Goal: Task Accomplishment & Management: Manage account settings

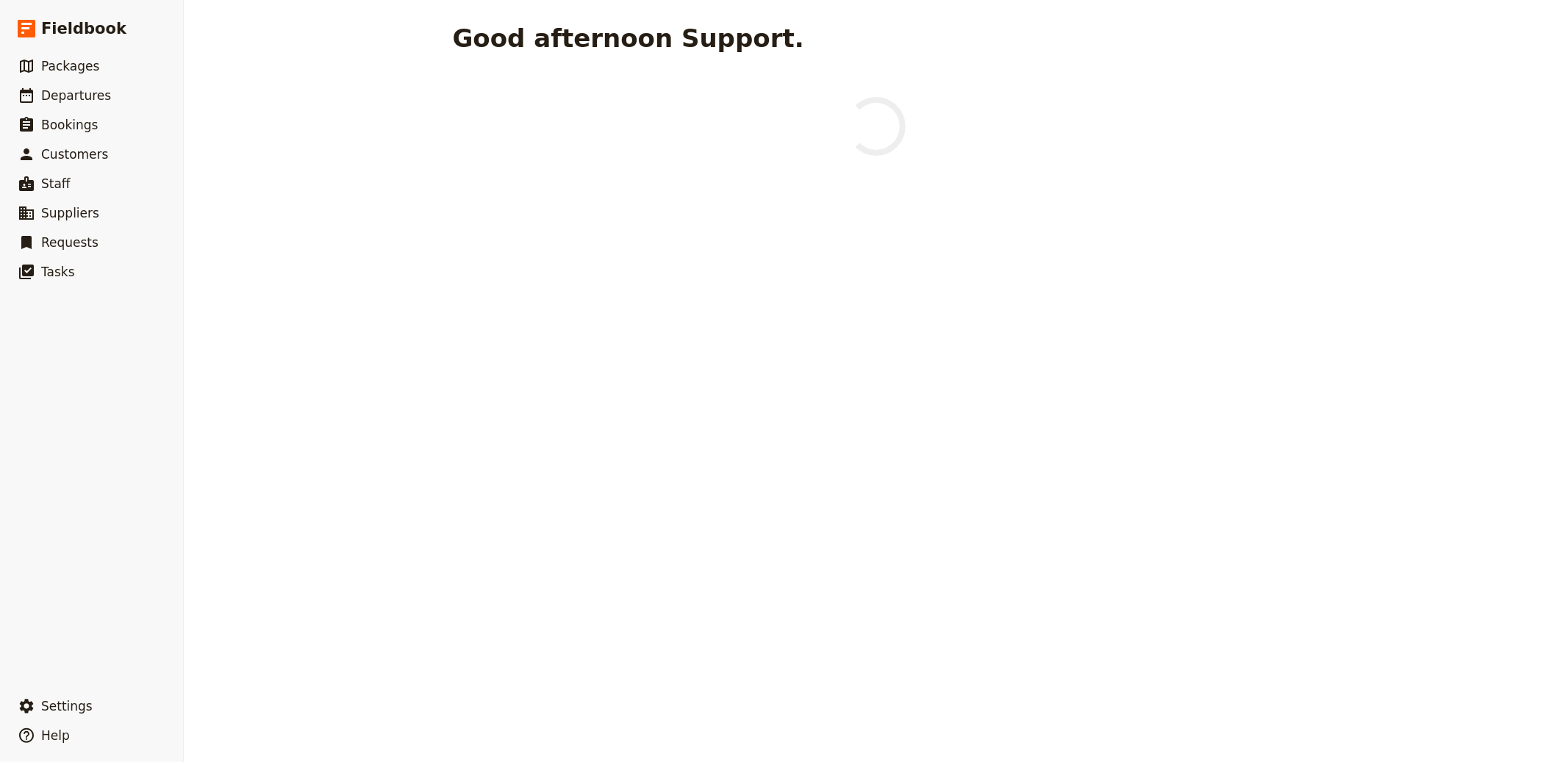
click at [80, 691] on div "​ Settings ​ Help" at bounding box center [92, 718] width 183 height 64
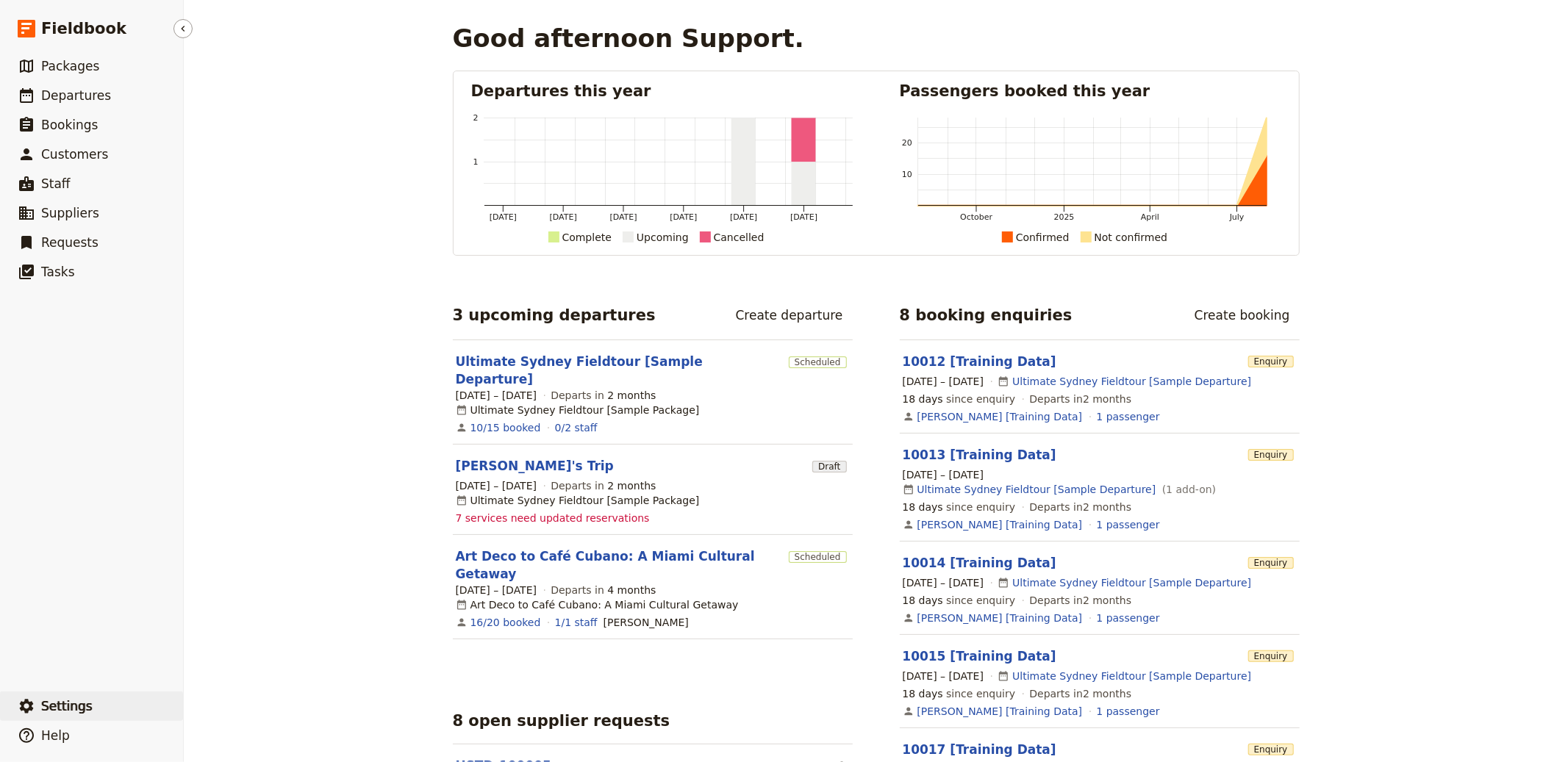
click at [80, 697] on button "​ Settings" at bounding box center [92, 706] width 183 height 30
click at [243, 714] on span "Sign out" at bounding box center [258, 707] width 119 height 14
